Goal: Task Accomplishment & Management: Manage account settings

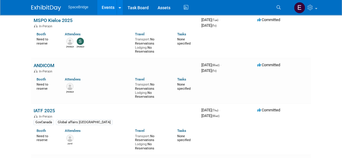
scroll to position [108, 0]
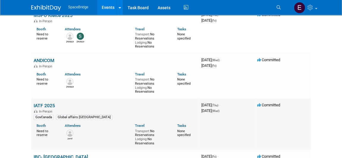
click at [39, 103] on link "IATF 2025" at bounding box center [44, 106] width 21 height 6
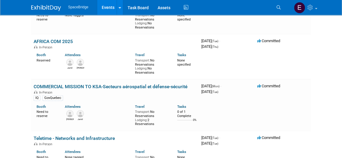
scroll to position [730, 0]
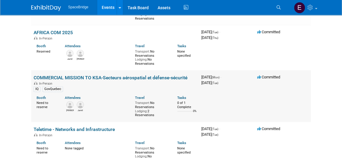
click at [91, 75] on link "COMMERCIAL MISSION TO KSA-Secteurs aérospatial et défense-sécurité" at bounding box center [111, 78] width 154 height 6
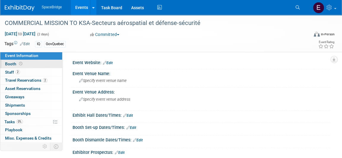
click at [25, 62] on link "Booth" at bounding box center [31, 64] width 62 height 8
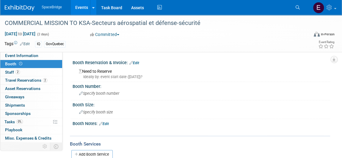
click at [134, 62] on link "Edit" at bounding box center [134, 63] width 10 height 4
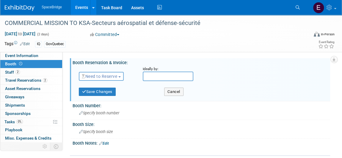
click at [106, 77] on span "Need to Reserve" at bounding box center [99, 76] width 35 height 5
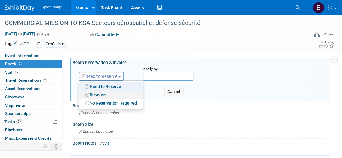
drag, startPoint x: 106, startPoint y: 95, endPoint x: 115, endPoint y: 89, distance: 10.5
click at [106, 95] on link "Reserved" at bounding box center [111, 95] width 64 height 8
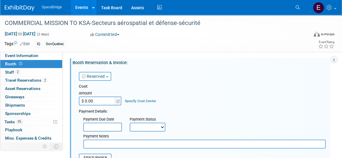
click at [100, 103] on input "$ 0.00" at bounding box center [97, 101] width 37 height 9
paste input "416.41"
type input "$ 416.41"
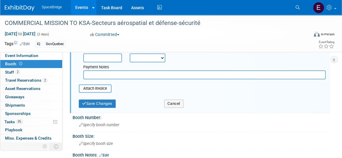
scroll to position [108, 0]
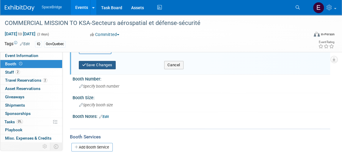
click at [103, 65] on button "Save Changes" at bounding box center [97, 65] width 37 height 8
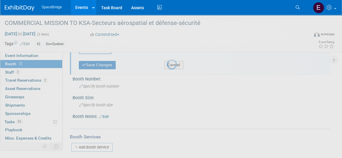
scroll to position [80, 0]
